Goal: Information Seeking & Learning: Learn about a topic

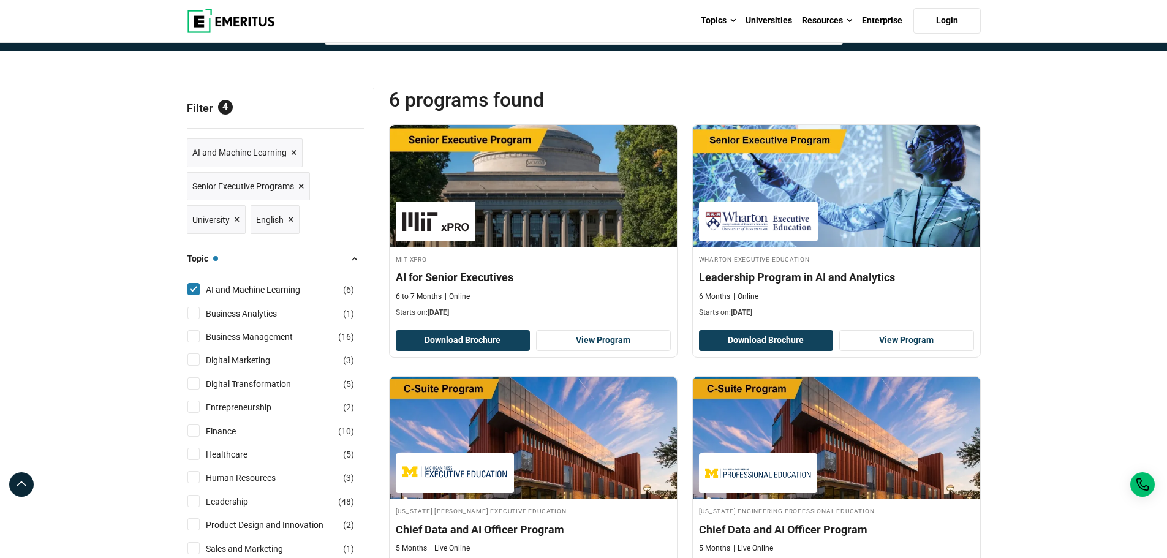
scroll to position [122, 0]
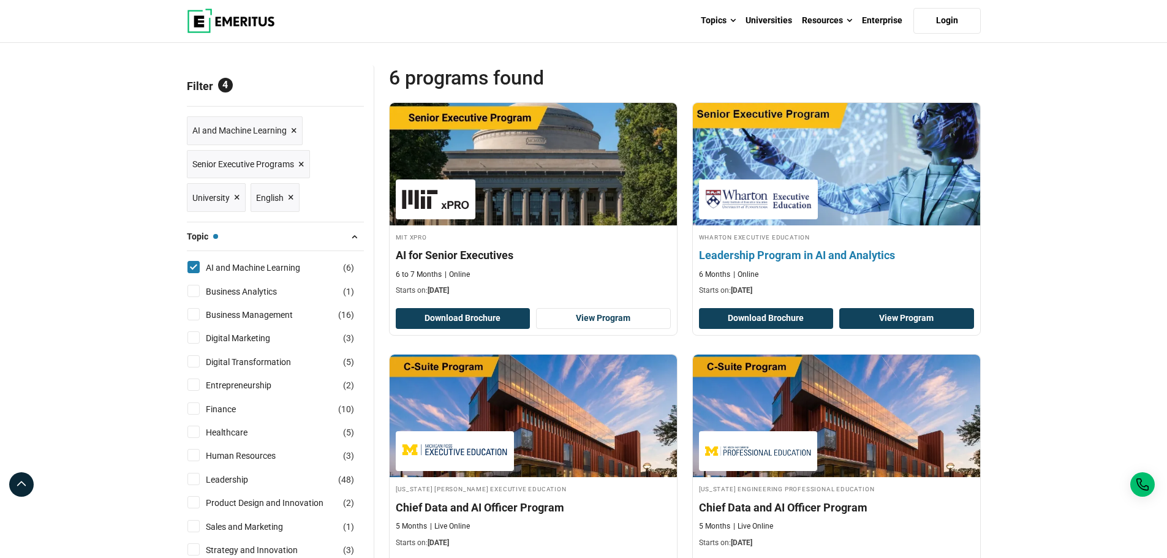
click at [888, 317] on link "View Program" at bounding box center [906, 318] width 135 height 21
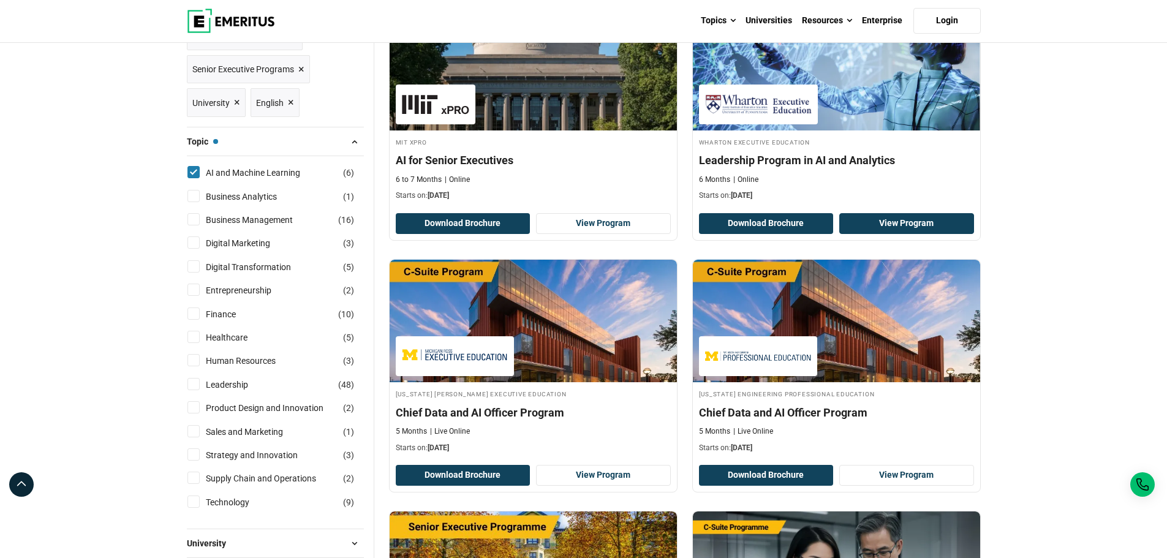
scroll to position [245, 0]
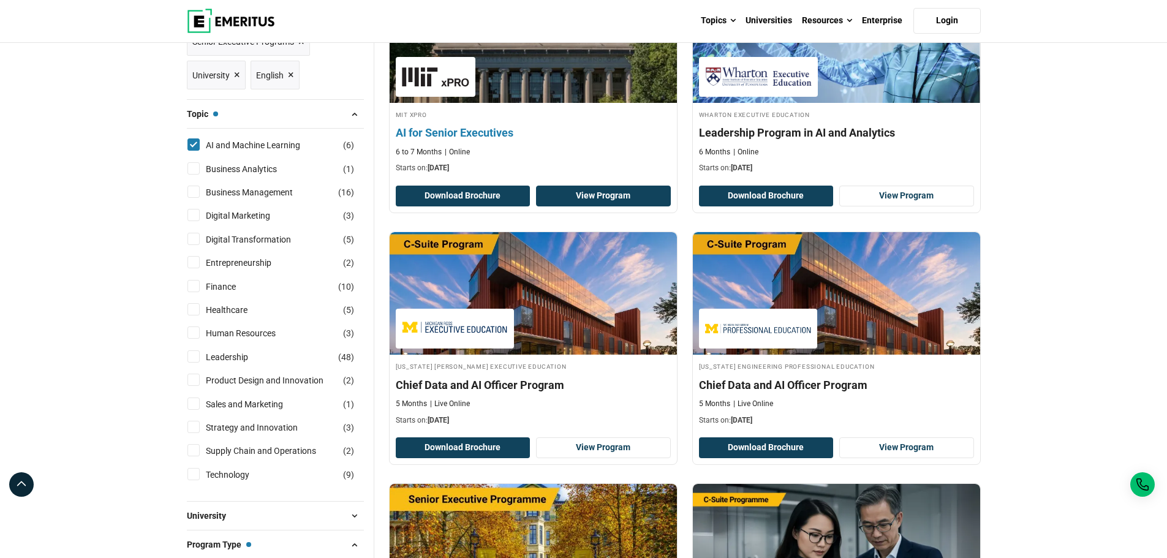
click at [601, 194] on link "View Program" at bounding box center [603, 196] width 135 height 21
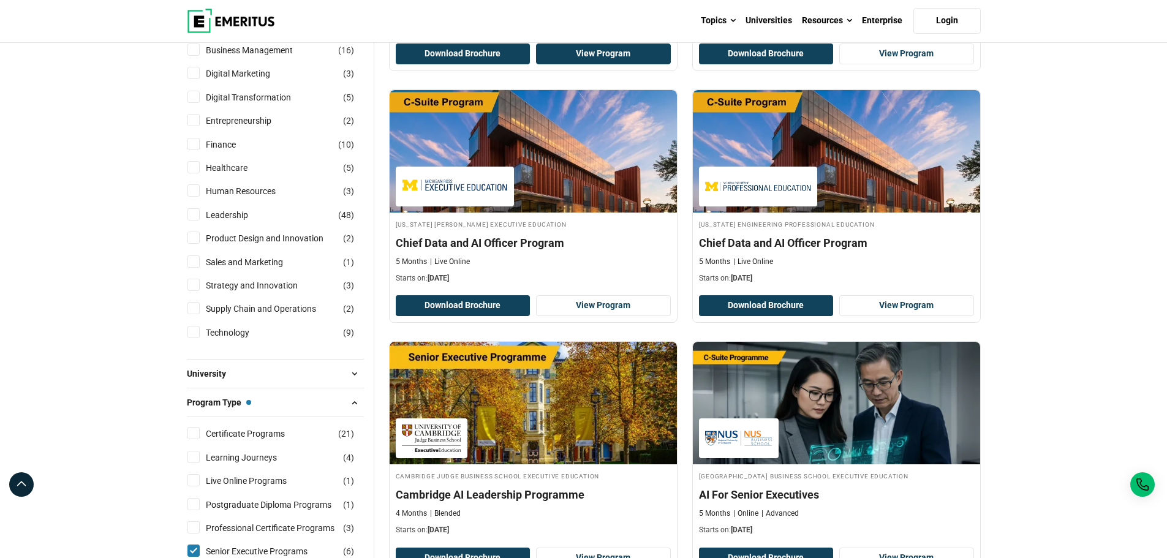
scroll to position [429, 0]
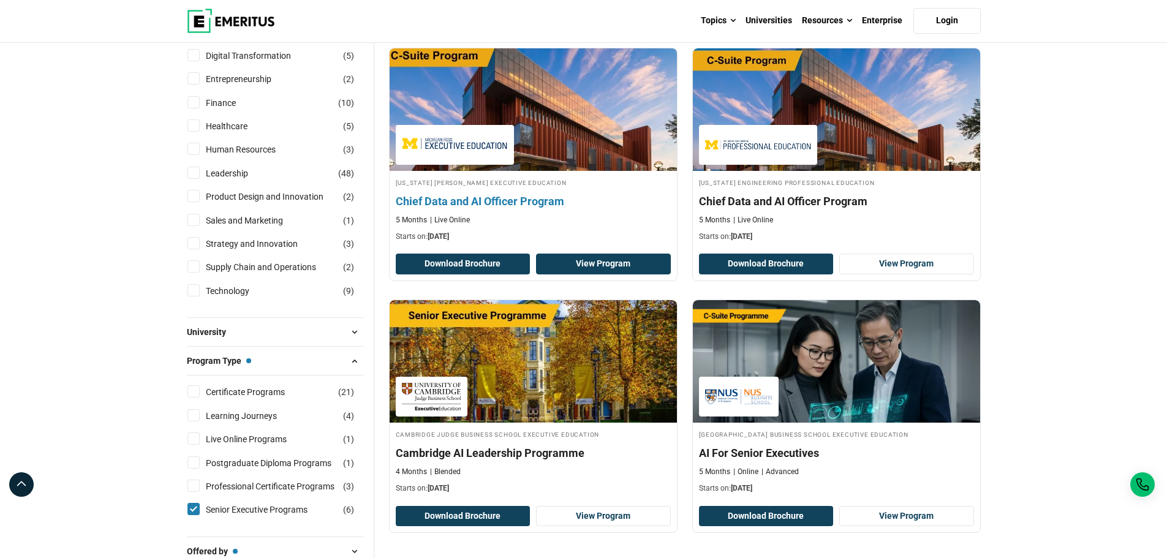
click at [593, 263] on link "View Program" at bounding box center [603, 264] width 135 height 21
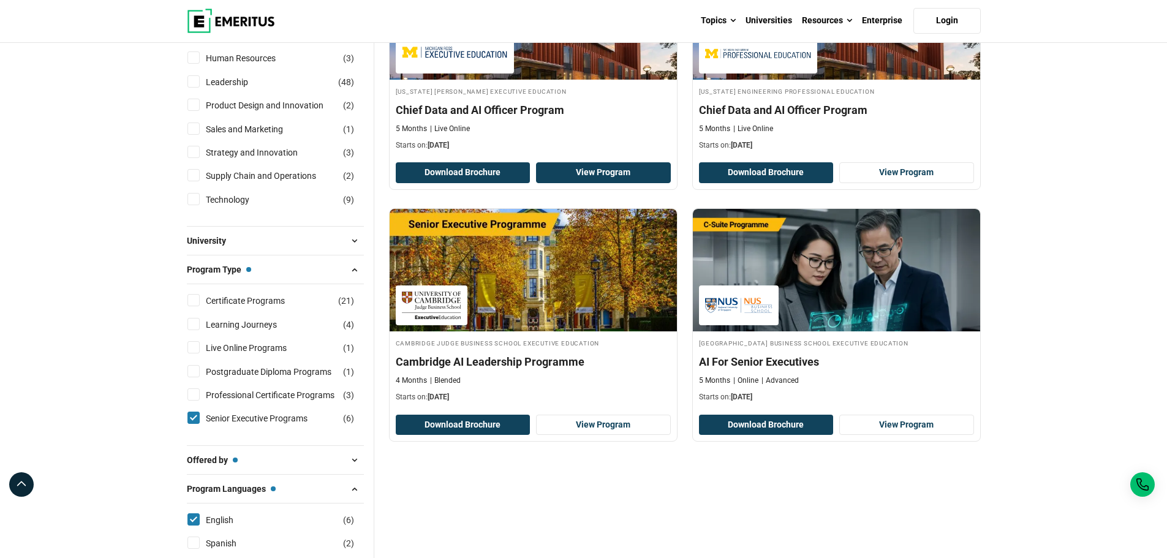
scroll to position [551, 0]
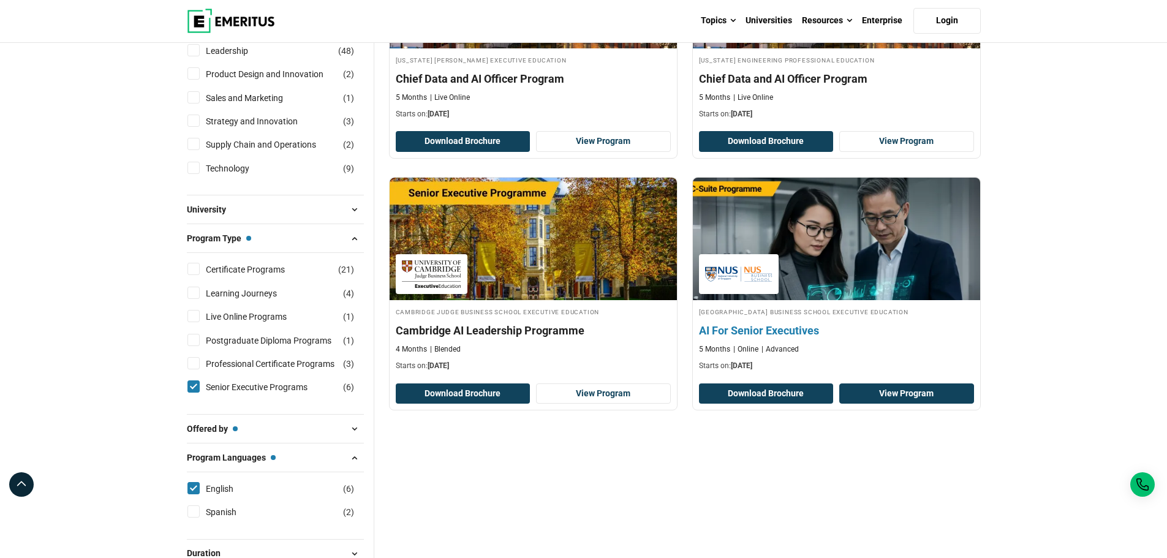
click at [904, 394] on link "View Program" at bounding box center [906, 393] width 135 height 21
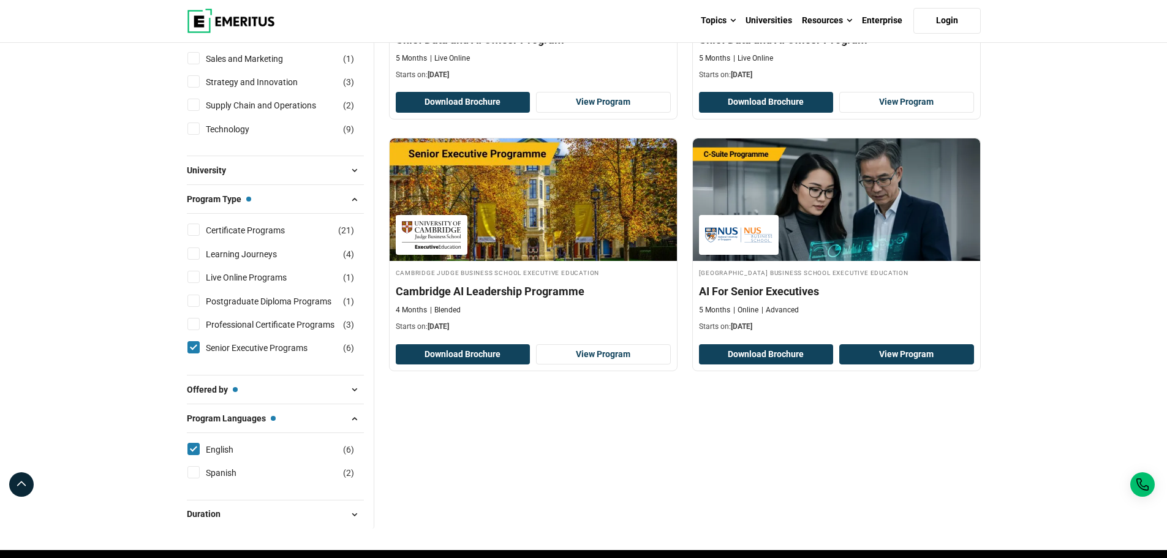
scroll to position [612, 0]
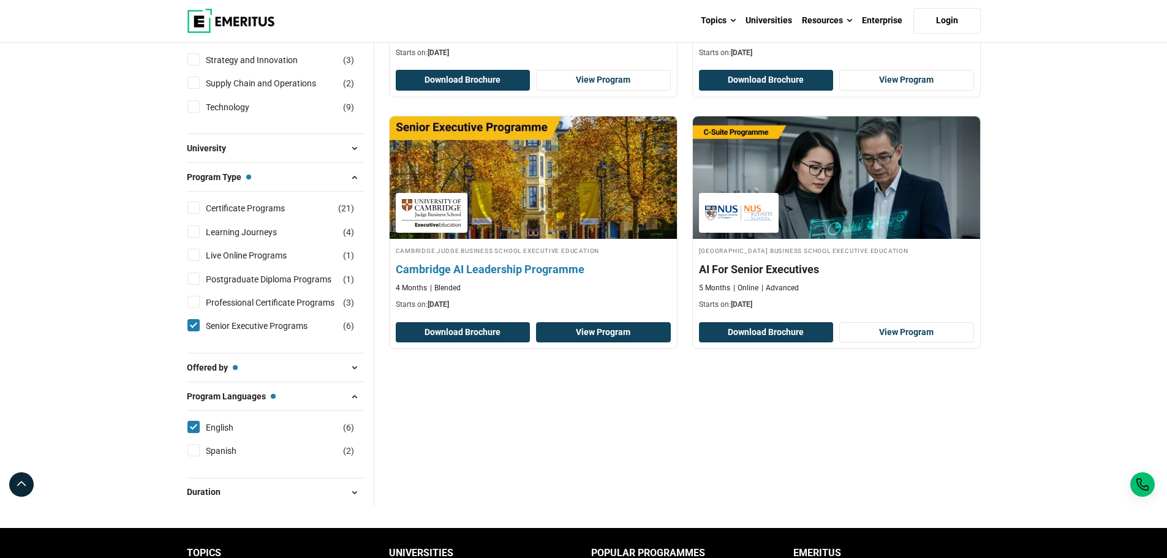
click at [598, 334] on link "View Program" at bounding box center [603, 332] width 135 height 21
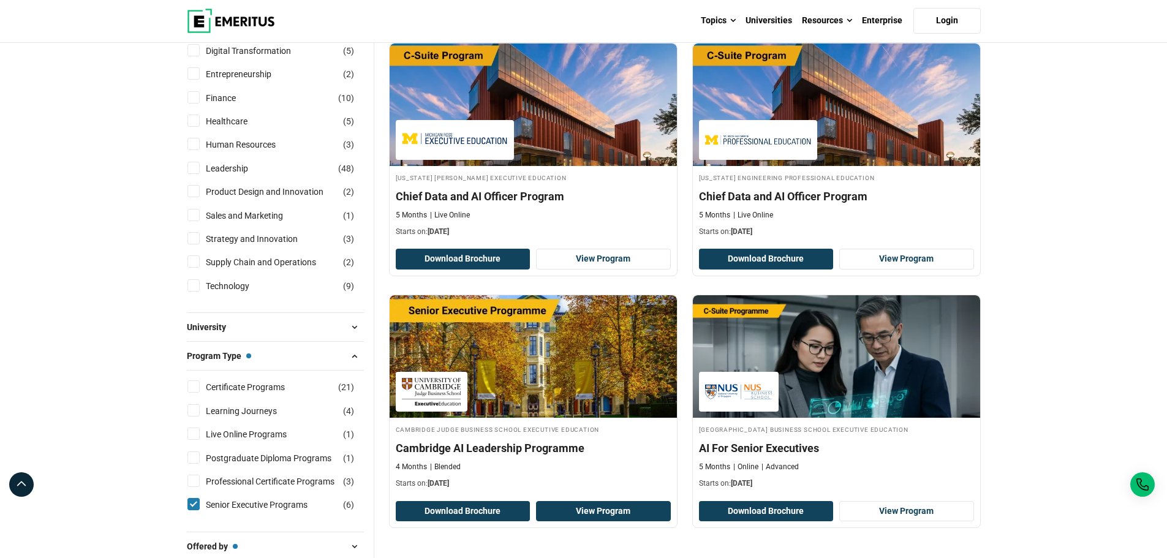
scroll to position [551, 0]
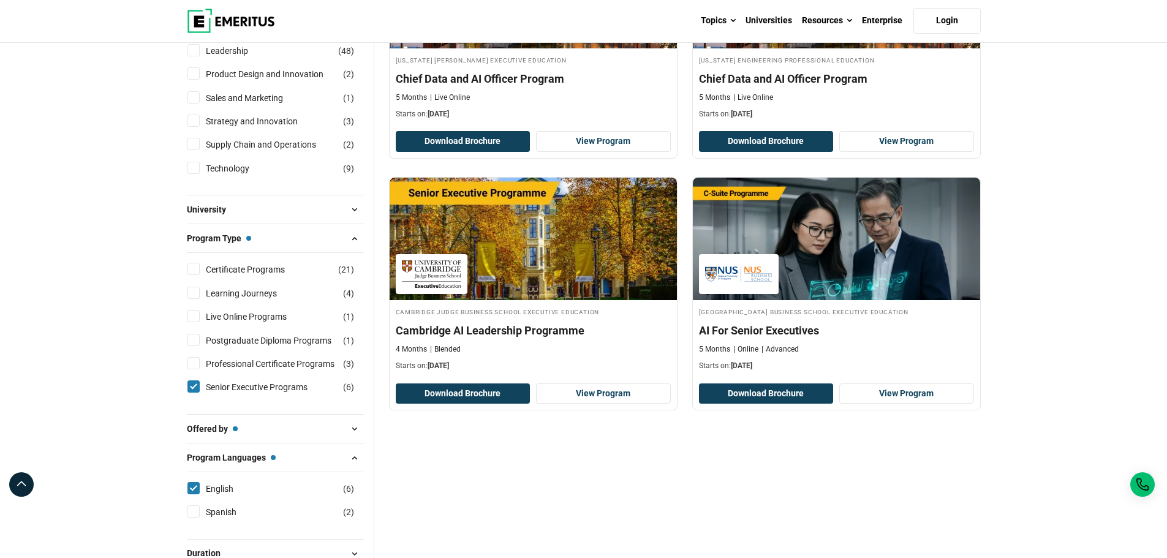
click at [194, 362] on input "Professional Certificate Programs ( 3 )" at bounding box center [193, 363] width 12 height 12
checkbox input "true"
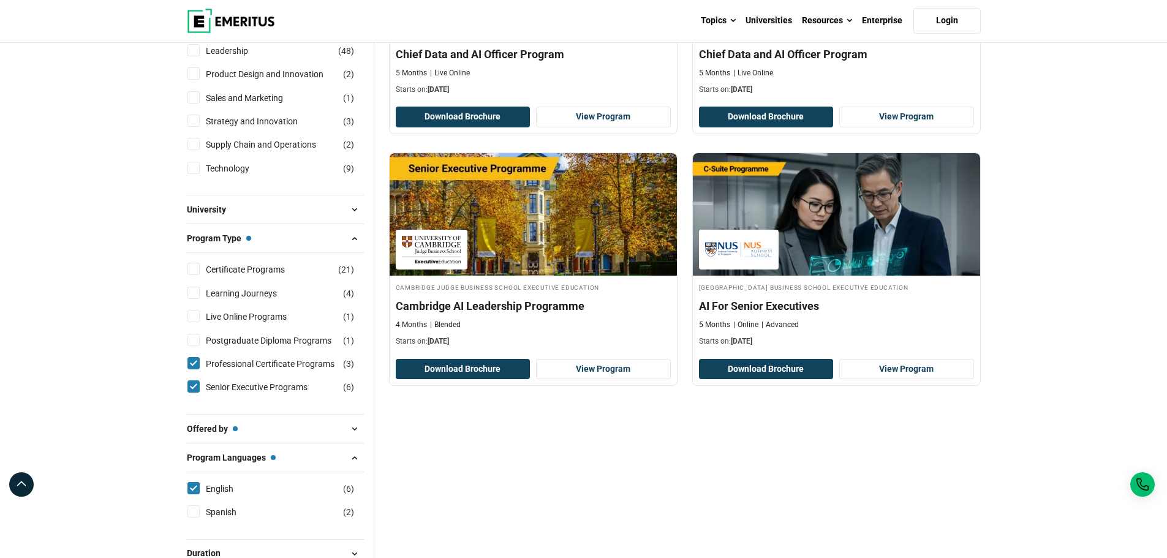
click at [194, 340] on input "Postgraduate Diploma Programs ( 1 )" at bounding box center [193, 340] width 12 height 12
checkbox input "true"
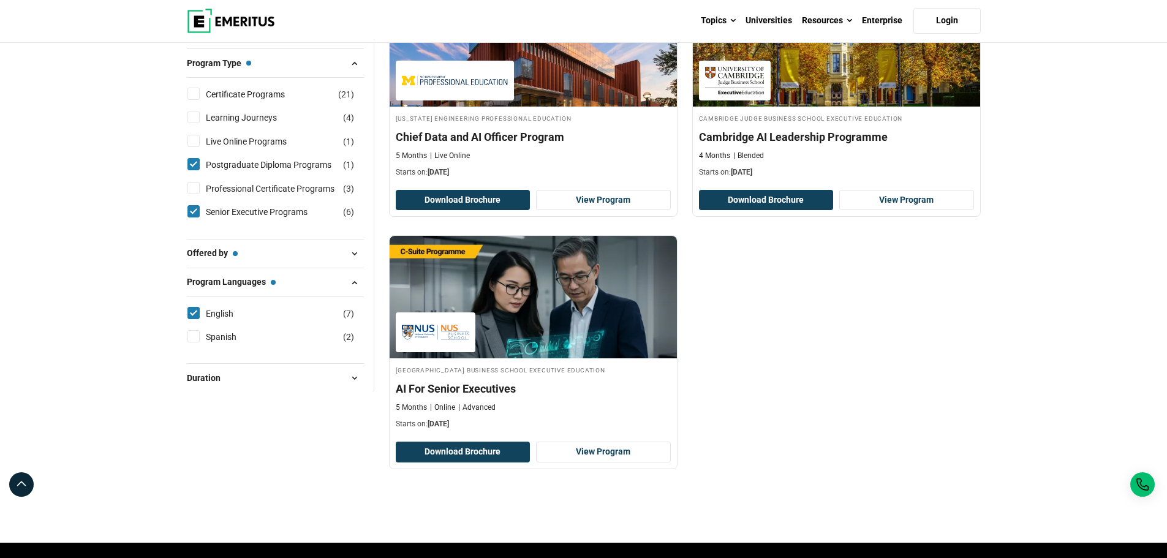
scroll to position [796, 0]
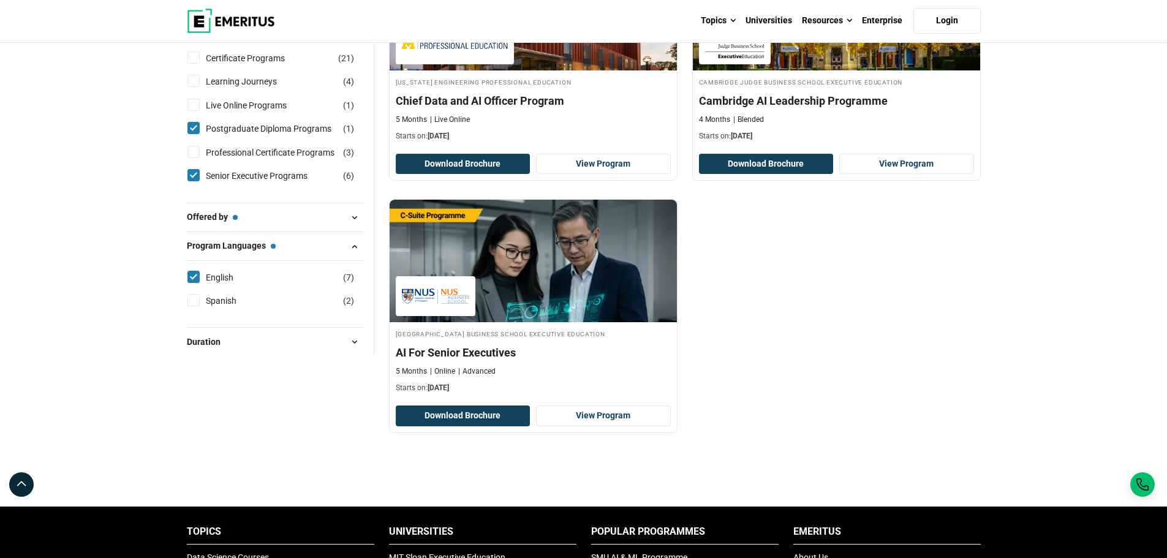
click at [191, 151] on input "Professional Certificate Programs ( 3 )" at bounding box center [193, 152] width 12 height 12
checkbox input "true"
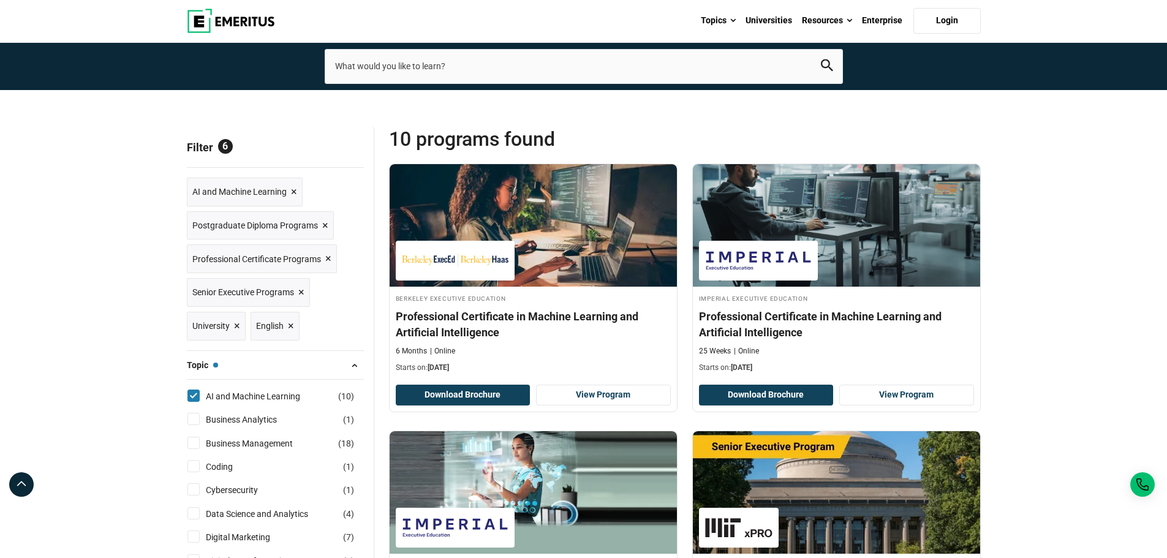
scroll to position [122, 0]
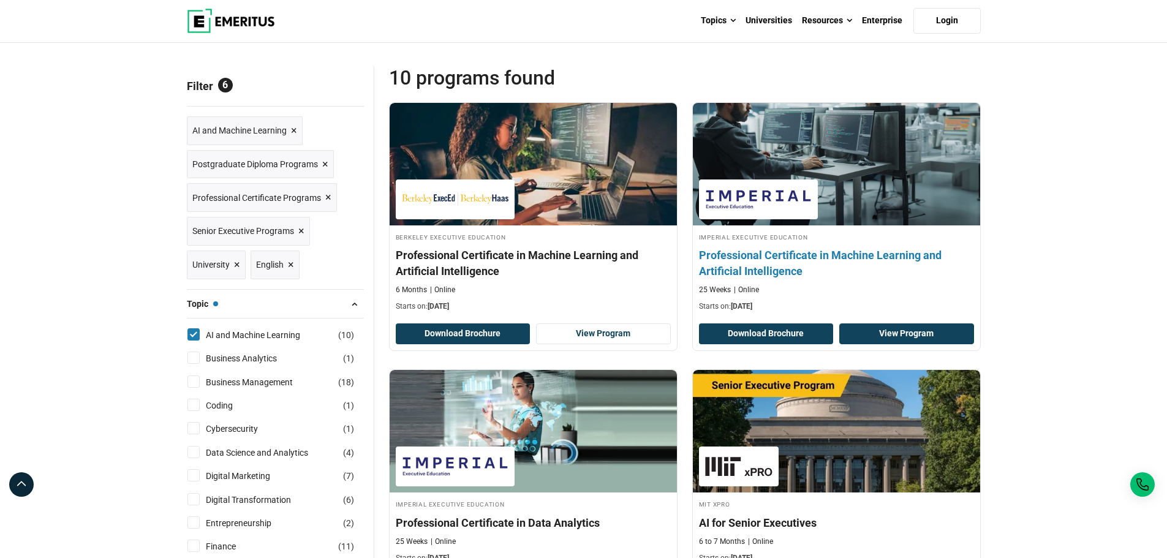
click at [875, 333] on link "View Program" at bounding box center [906, 333] width 135 height 21
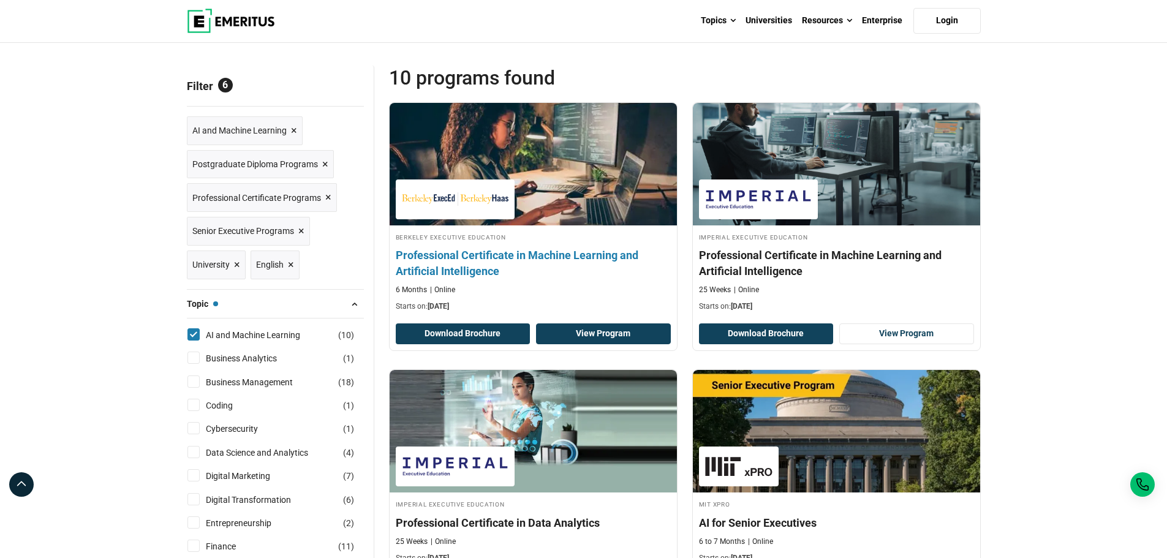
click at [604, 334] on link "View Program" at bounding box center [603, 333] width 135 height 21
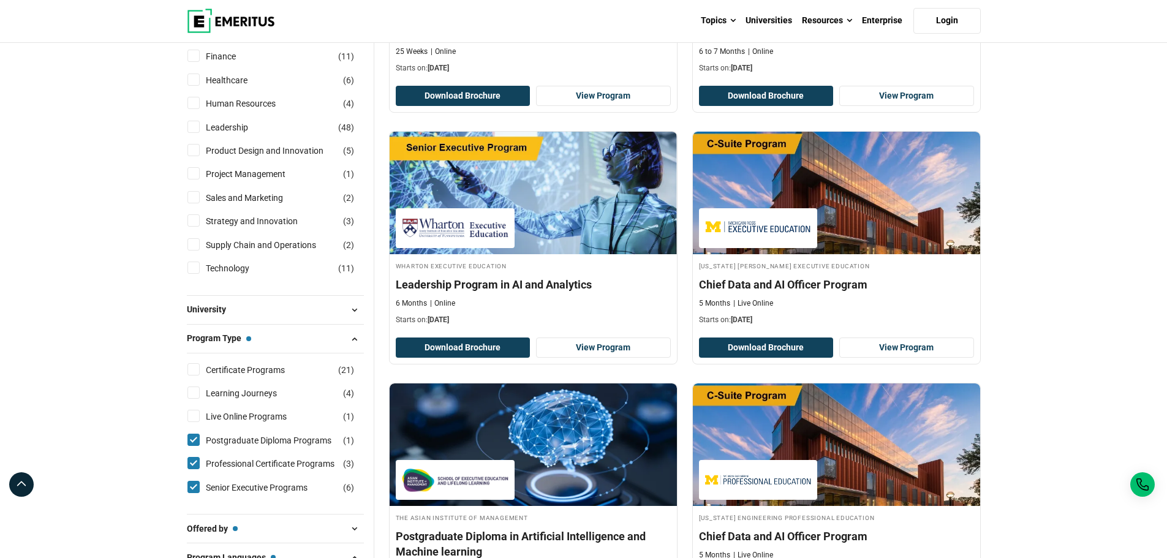
scroll to position [674, 0]
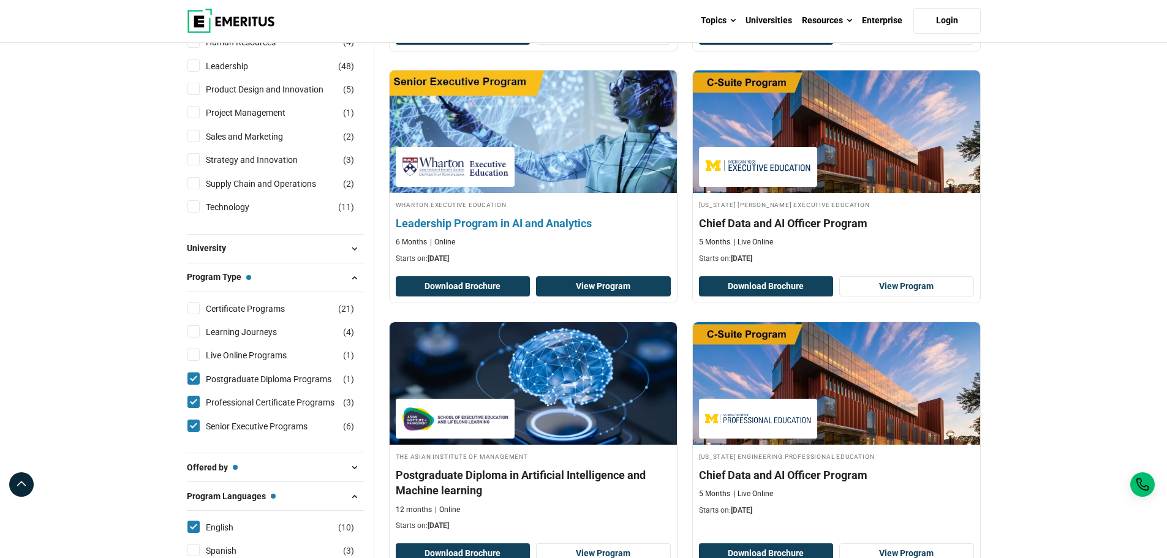
click at [593, 285] on link "View Program" at bounding box center [603, 286] width 135 height 21
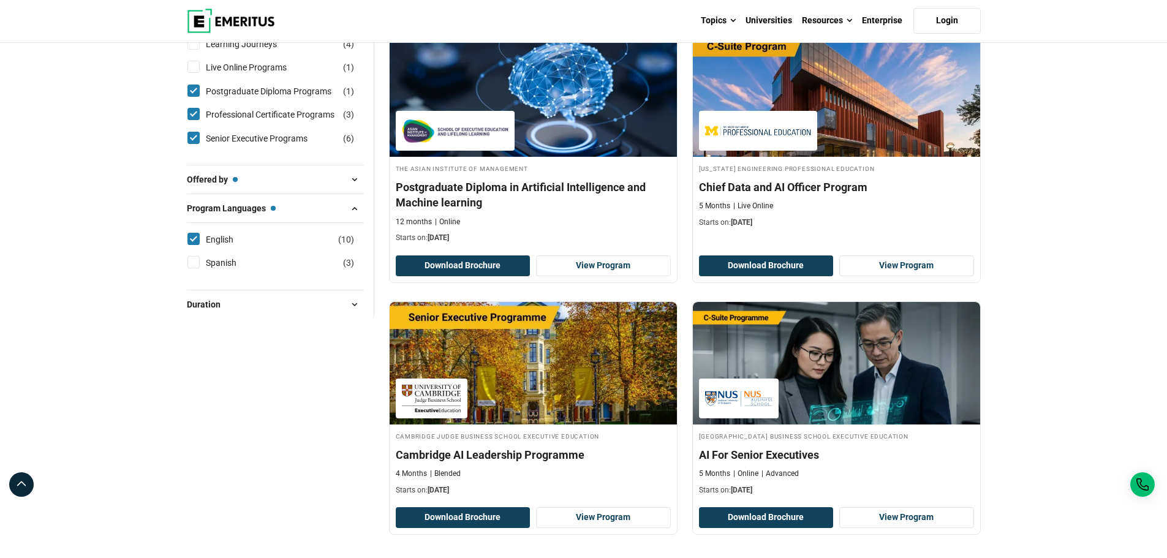
scroll to position [796, 0]
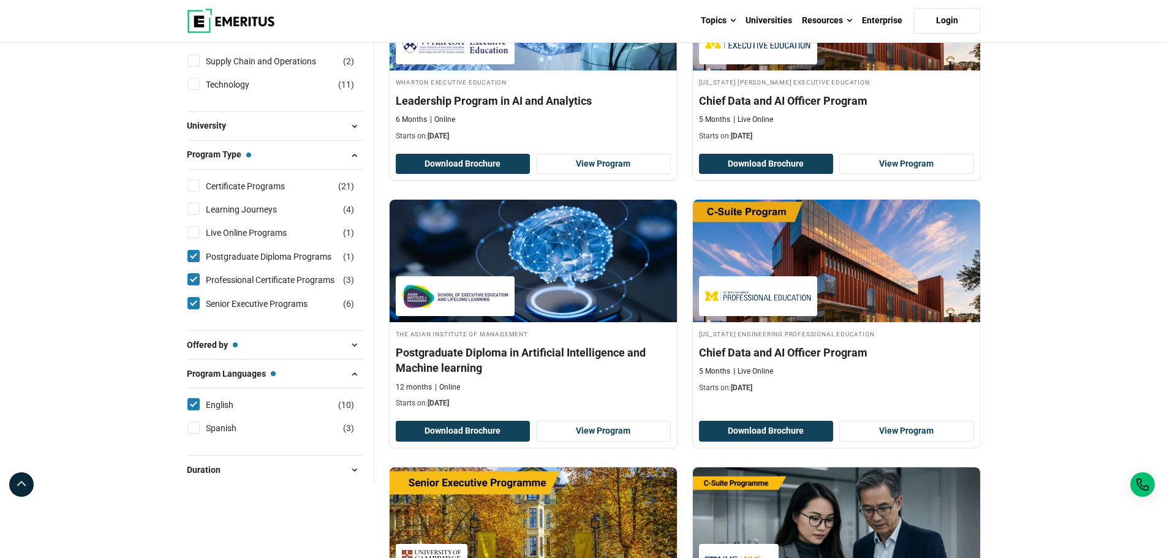
click at [193, 235] on input "Live Online Programs ( 1 )" at bounding box center [193, 232] width 12 height 12
checkbox input "true"
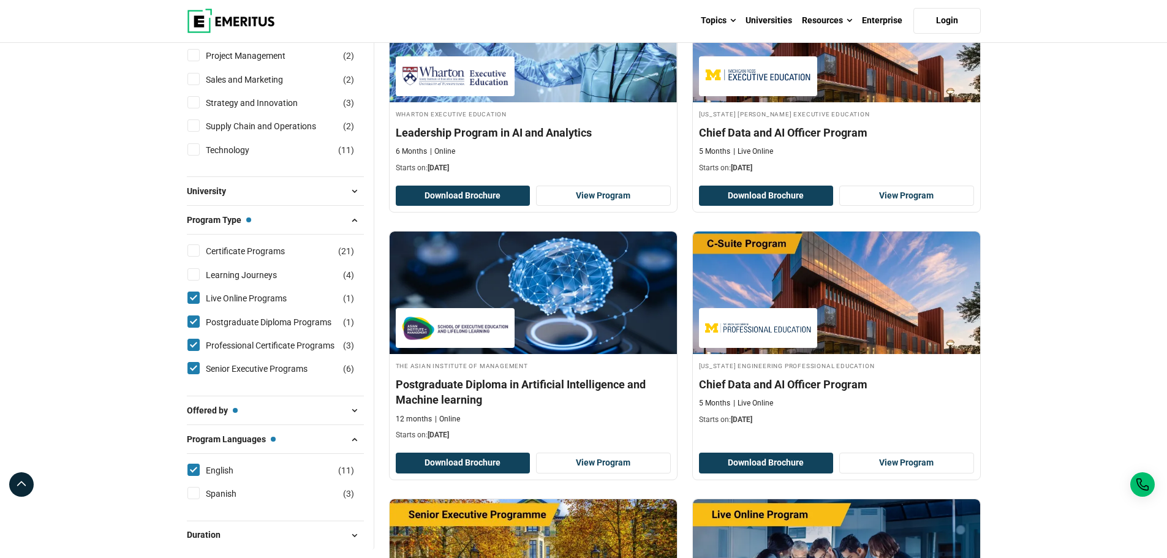
scroll to position [735, 0]
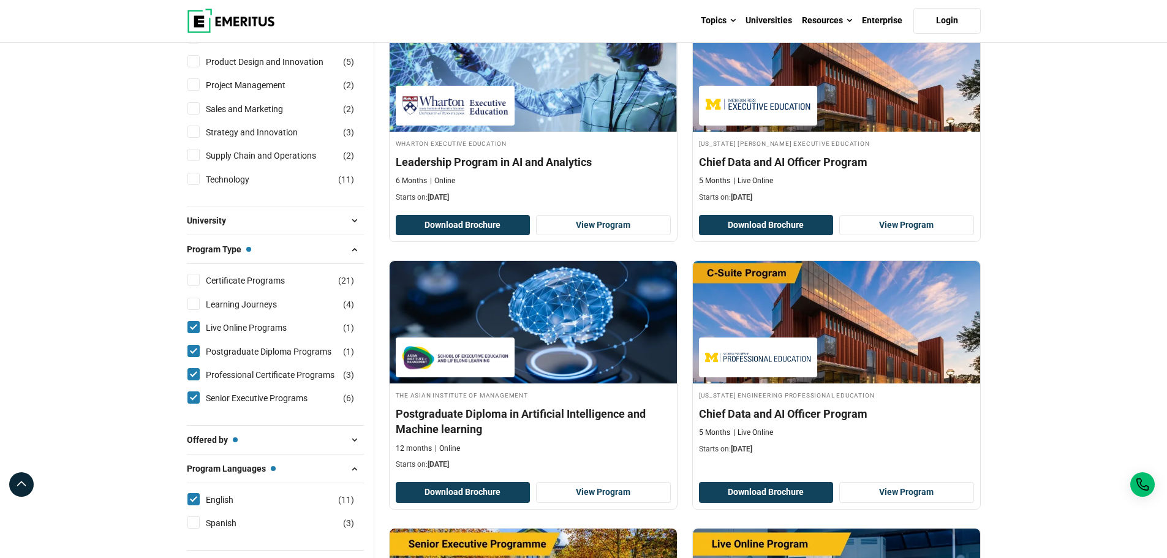
click at [194, 281] on input "Certificate Programs ( 21 )" at bounding box center [193, 280] width 12 height 12
checkbox input "true"
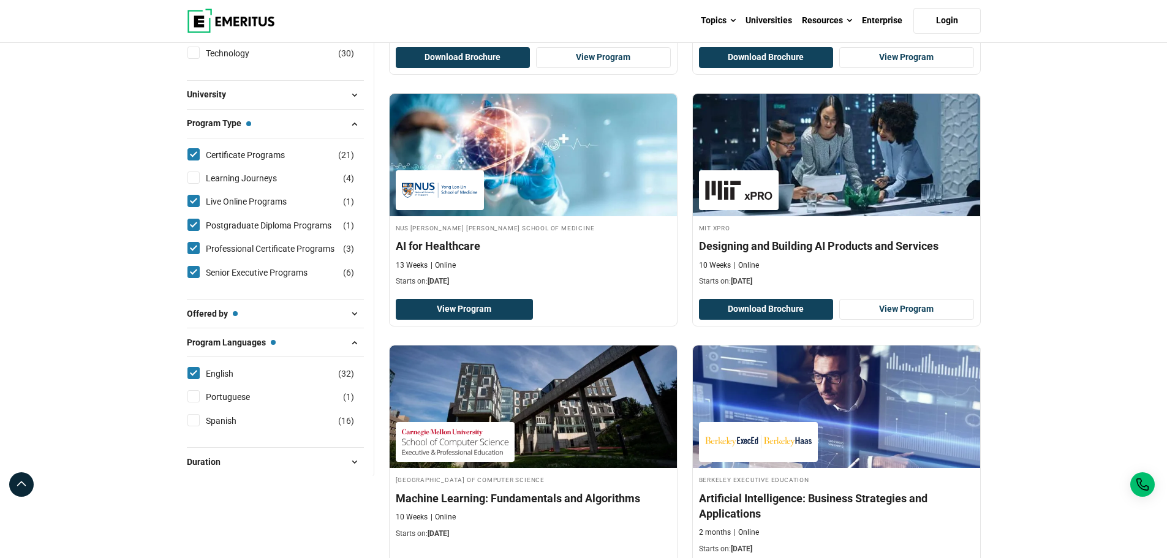
scroll to position [919, 0]
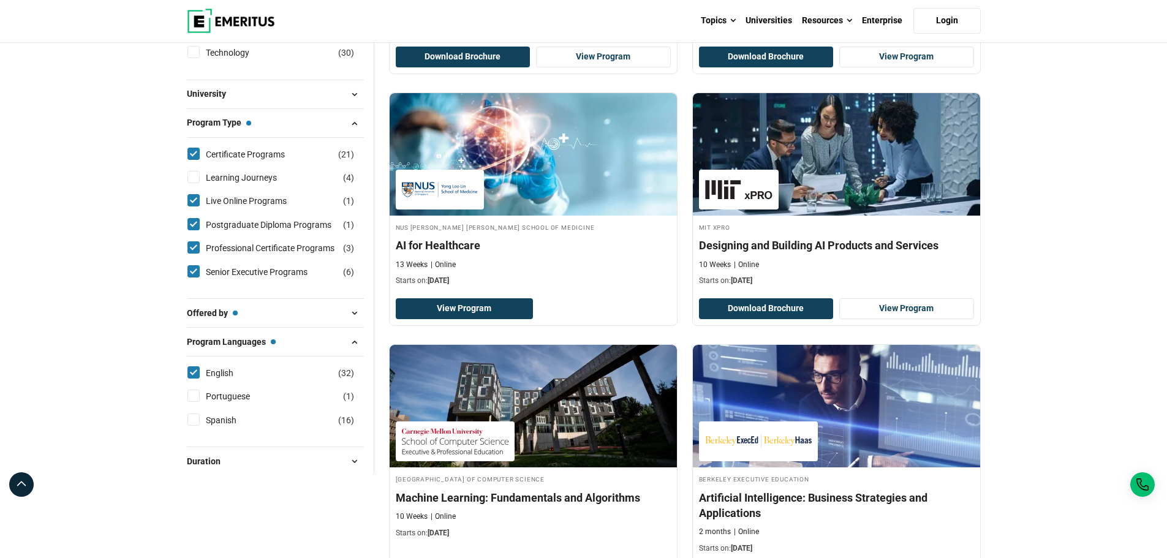
click at [191, 269] on input "Senior Executive Programs ( 6 )" at bounding box center [193, 271] width 12 height 12
checkbox input "false"
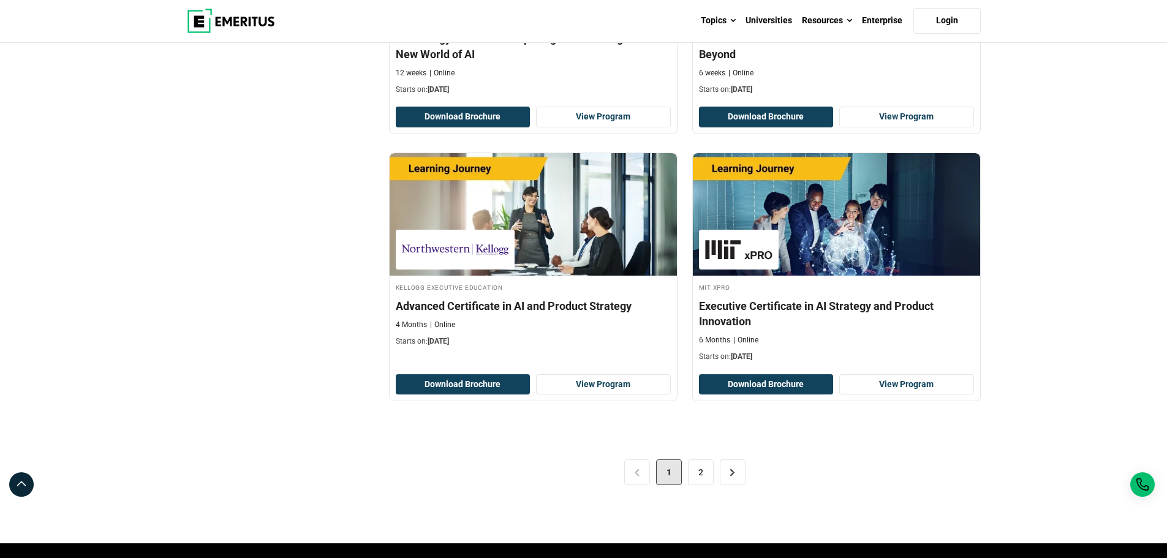
scroll to position [2450, 0]
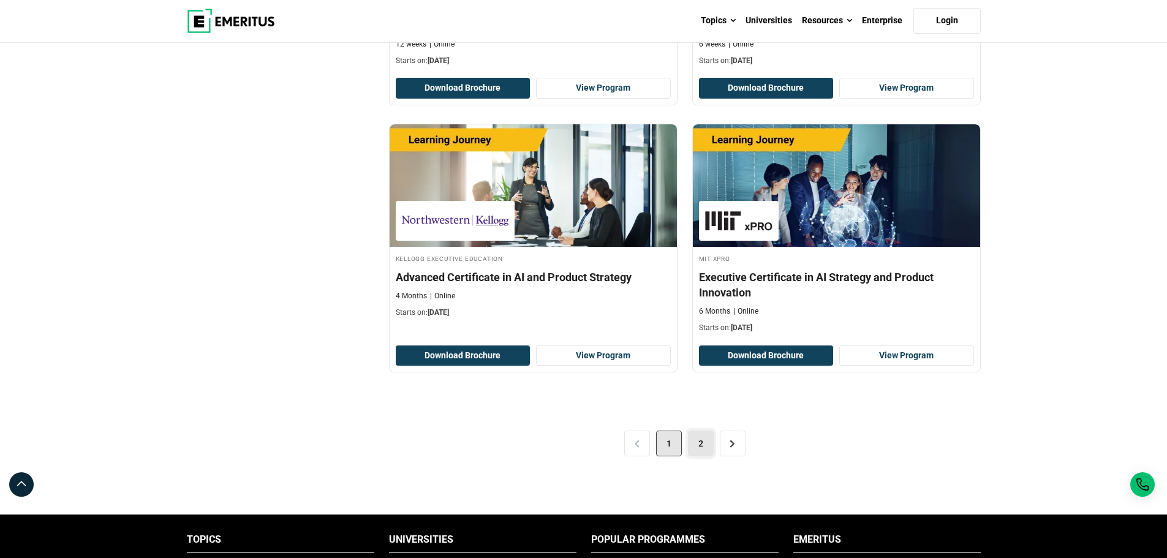
click at [699, 440] on link "2" at bounding box center [701, 444] width 26 height 26
